Goal: Information Seeking & Learning: Understand process/instructions

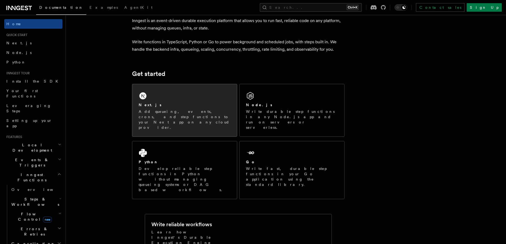
click at [192, 105] on div "Next.js" at bounding box center [185, 105] width 92 height 6
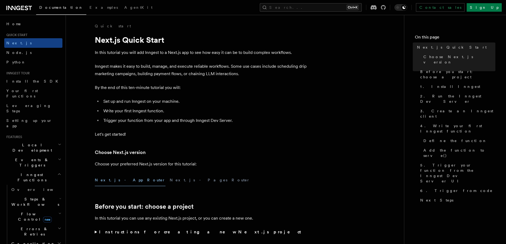
click at [152, 65] on p "Inngest makes it easy to build, manage, and execute reliable workflows. Some us…" at bounding box center [201, 70] width 212 height 15
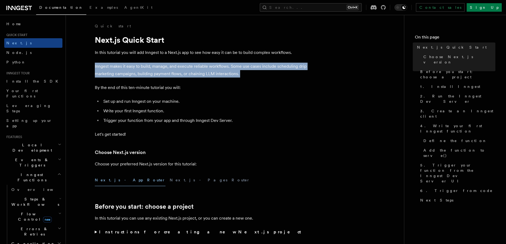
click at [152, 65] on p "Inngest makes it easy to build, manage, and execute reliable workflows. Some us…" at bounding box center [201, 70] width 212 height 15
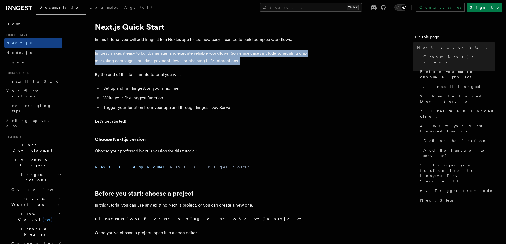
drag, startPoint x: 160, startPoint y: 59, endPoint x: 161, endPoint y: 67, distance: 7.7
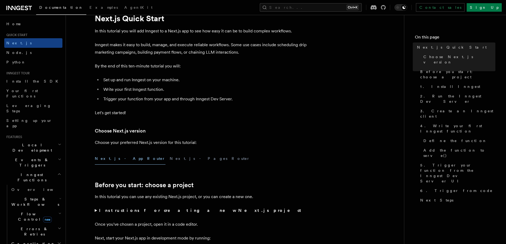
drag, startPoint x: 162, startPoint y: 67, endPoint x: 162, endPoint y: 75, distance: 7.7
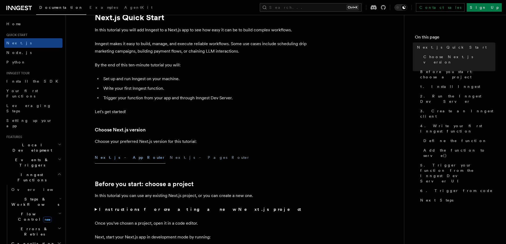
click at [161, 98] on li "Trigger your function from your app and through Inngest Dev Server." at bounding box center [204, 97] width 205 height 7
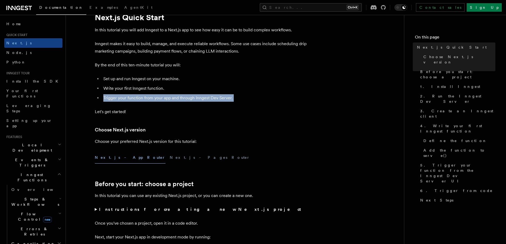
click at [161, 98] on li "Trigger your function from your app and through Inngest Dev Server." at bounding box center [204, 97] width 205 height 7
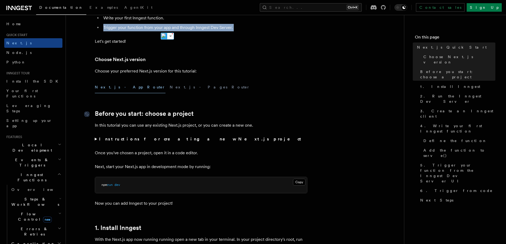
scroll to position [102, 0]
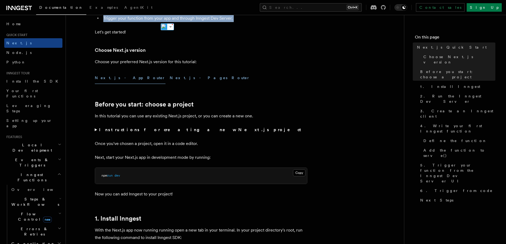
click at [170, 79] on button "Next.js - Pages Router" at bounding box center [210, 78] width 80 height 12
click at [122, 79] on button "Next.js - App Router" at bounding box center [130, 78] width 71 height 12
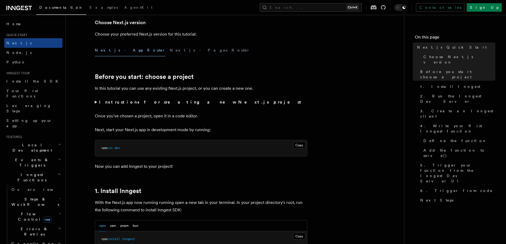
scroll to position [155, 0]
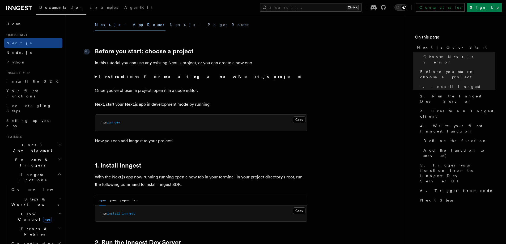
click at [157, 50] on link "Before you start: choose a project" at bounding box center [144, 51] width 99 height 7
